Goal: Task Accomplishment & Management: Use online tool/utility

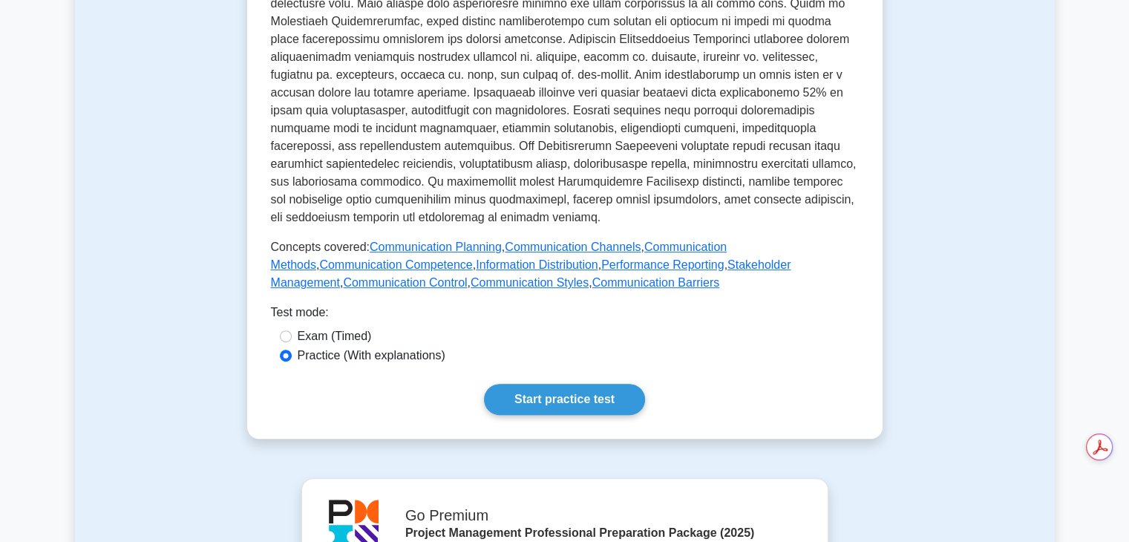
scroll to position [555, 0]
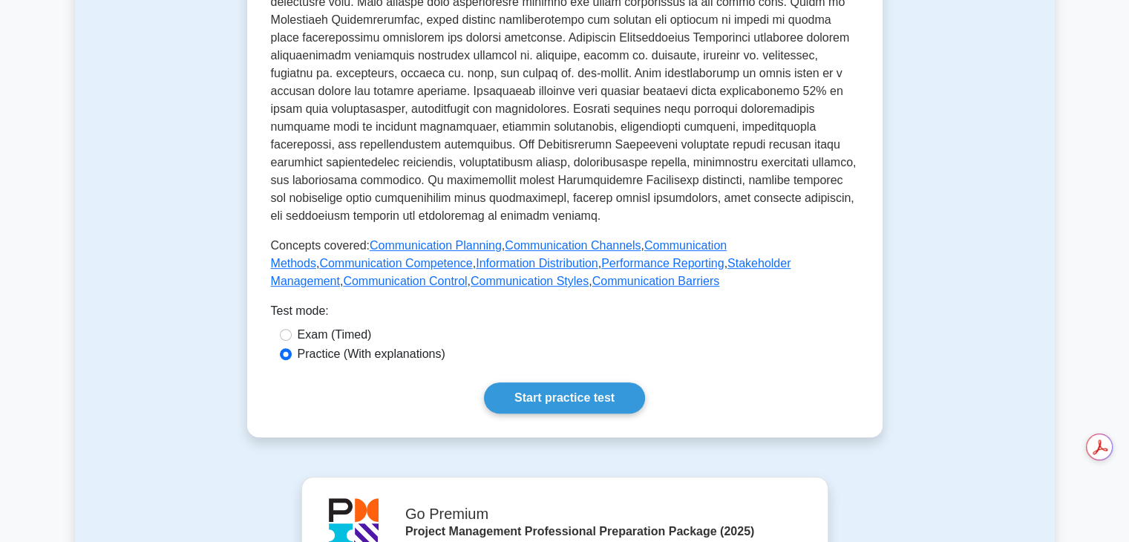
click at [597, 382] on link "Start practice test" at bounding box center [564, 397] width 161 height 31
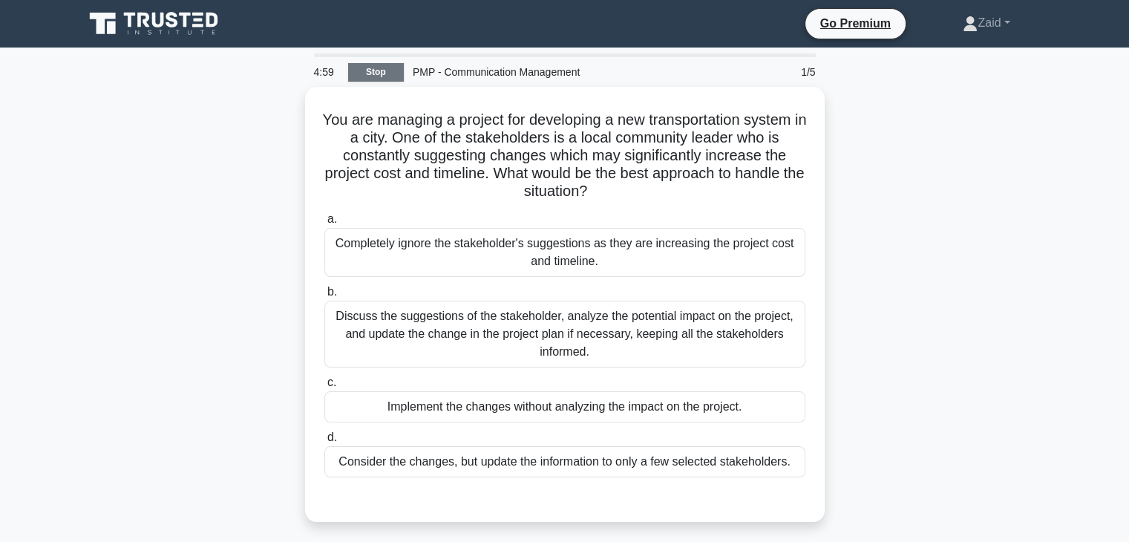
click at [380, 79] on link "Stop" at bounding box center [376, 72] width 56 height 19
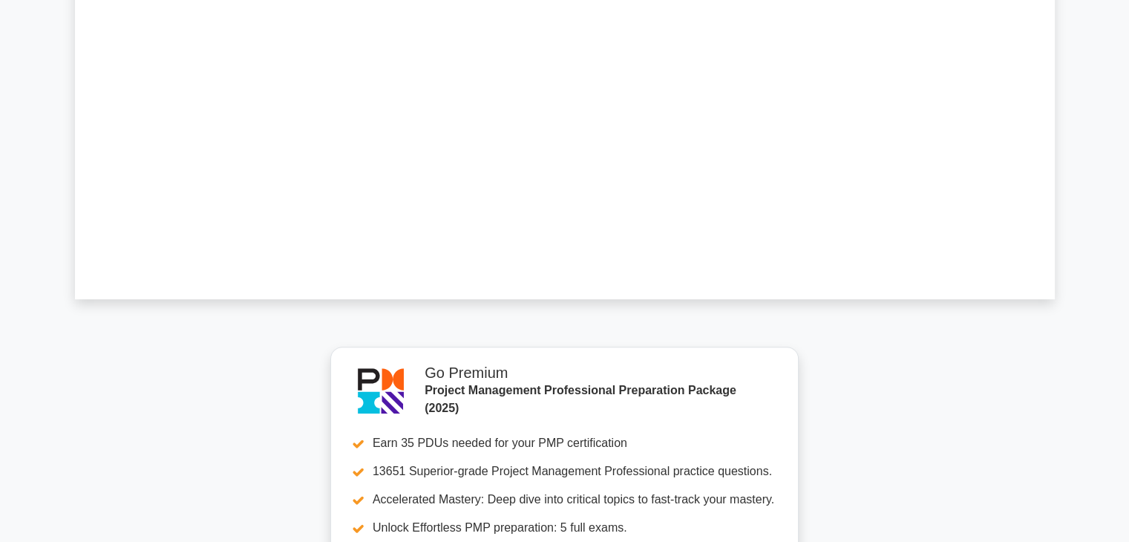
scroll to position [1280, 0]
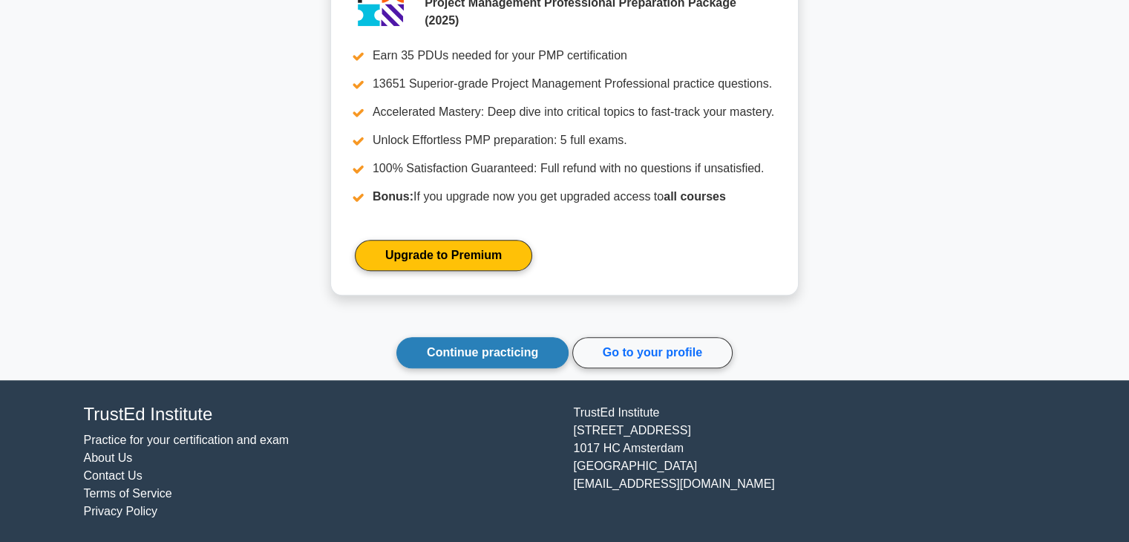
click at [468, 358] on link "Continue practicing" at bounding box center [482, 352] width 172 height 31
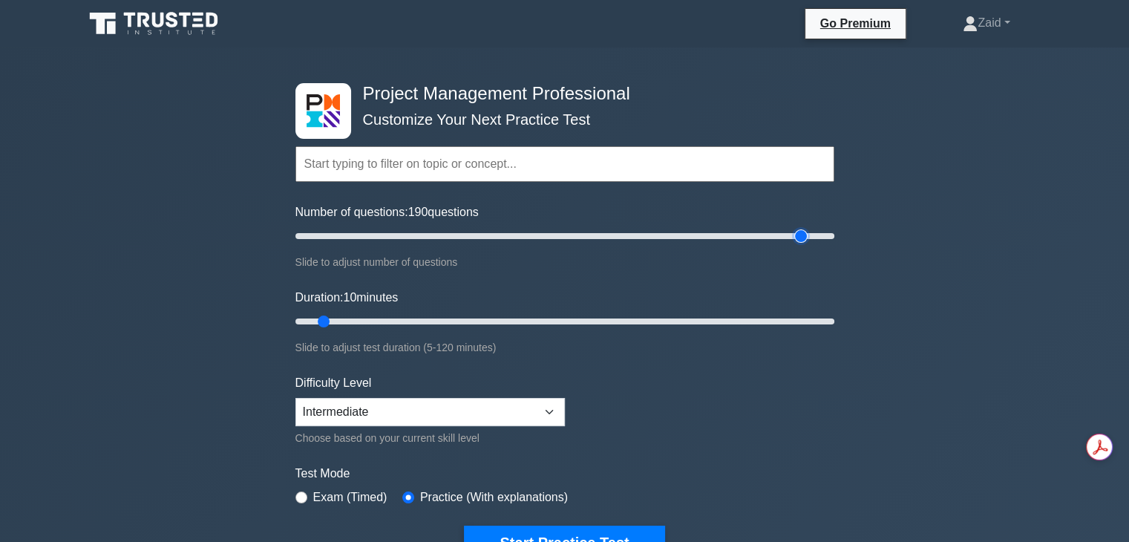
click at [794, 234] on input "Number of questions: 190 questions" at bounding box center [564, 236] width 539 height 18
click at [781, 235] on input "Number of questions: 190 questions" at bounding box center [564, 236] width 539 height 18
type input "180"
click at [772, 235] on input "Number of questions: 180 questions" at bounding box center [564, 236] width 539 height 18
type input "120"
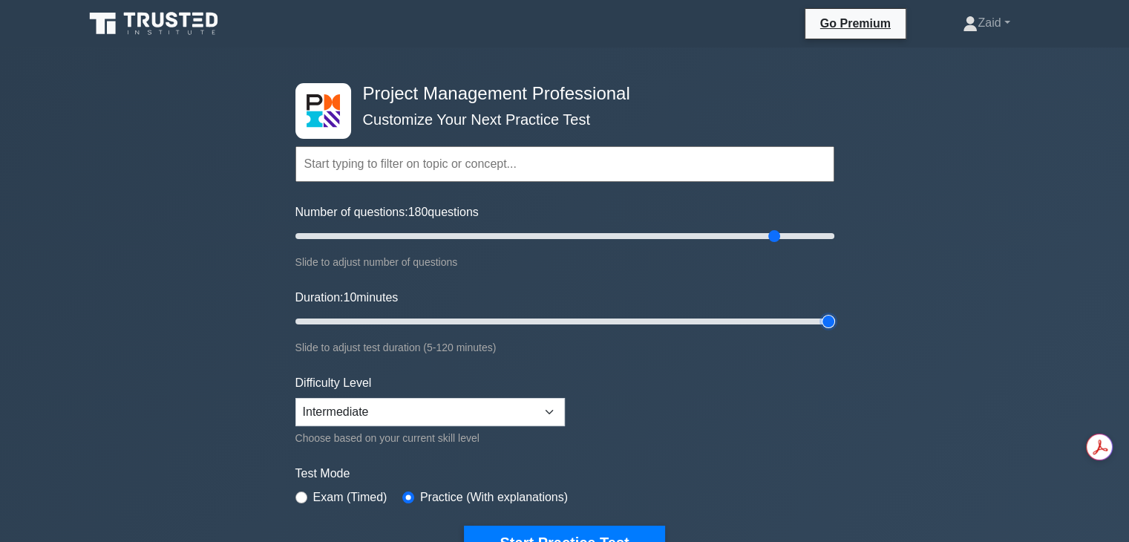
click at [830, 320] on input "Duration: 10 minutes" at bounding box center [564, 321] width 539 height 18
click at [623, 534] on button "Start Practice Test" at bounding box center [564, 542] width 200 height 34
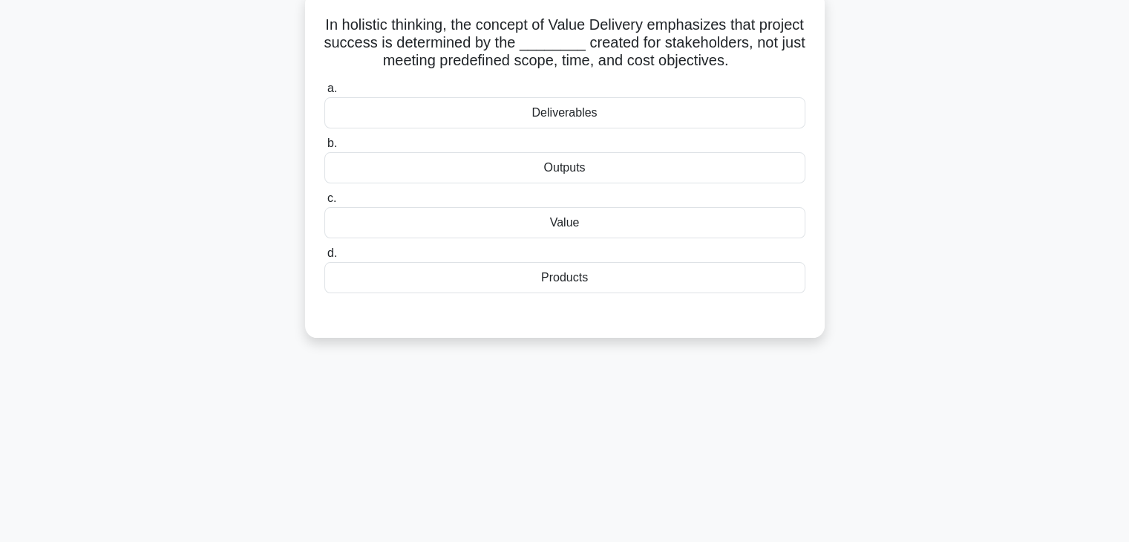
scroll to position [92, 0]
